Goal: Complete application form: Complete application form

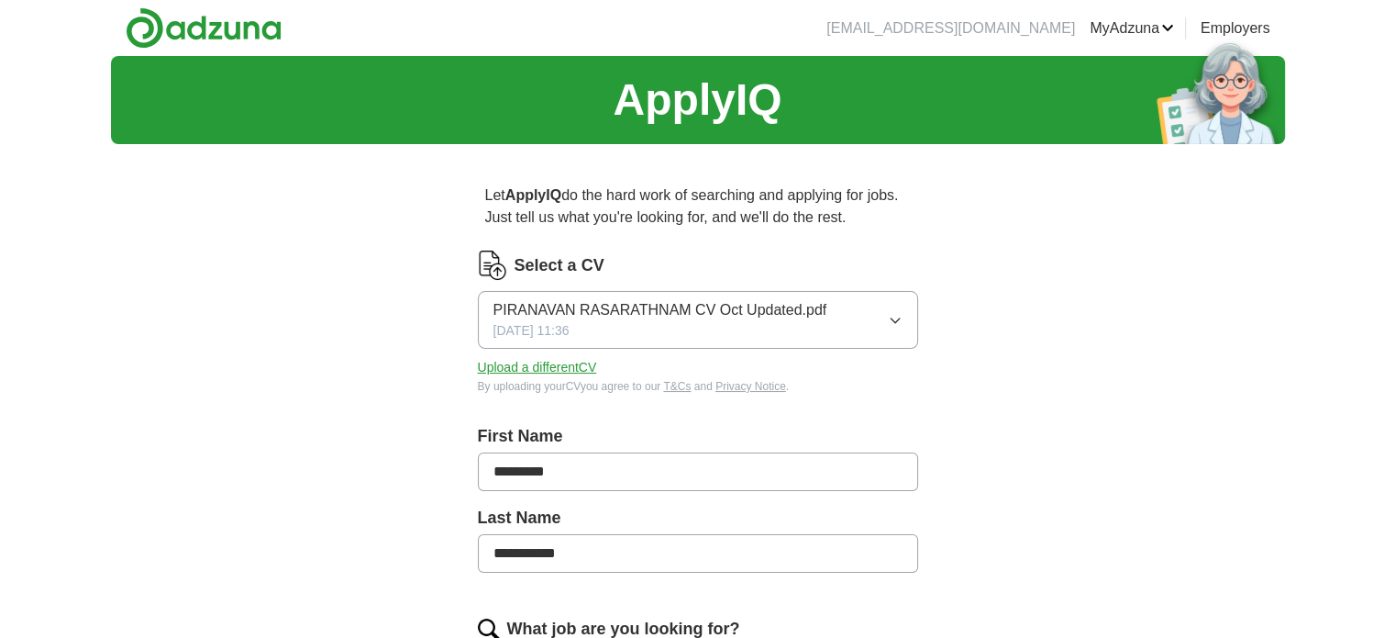
click at [892, 318] on icon "button" at bounding box center [895, 320] width 15 height 15
click at [848, 383] on div "PIRANAVAN RASARATHNAM CV Oct Updated.pdf ✓" at bounding box center [698, 373] width 409 height 25
click at [537, 359] on button "Upload a different CV" at bounding box center [537, 367] width 119 height 19
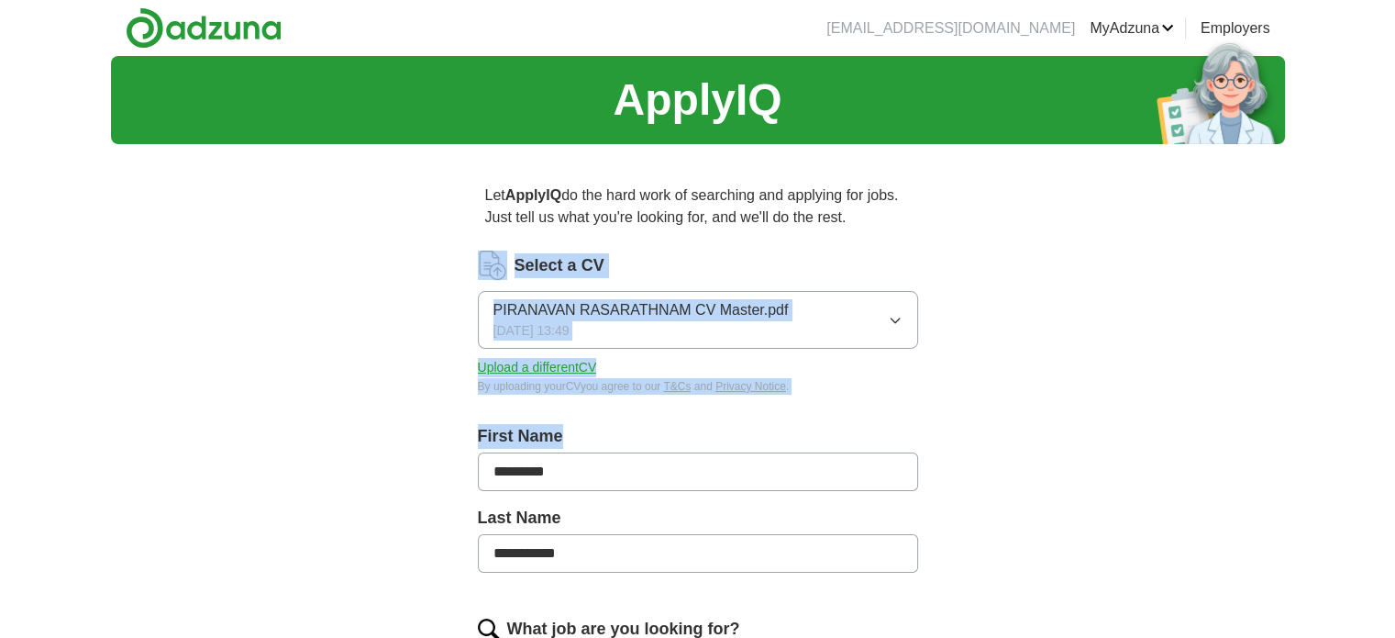
drag, startPoint x: 877, startPoint y: 368, endPoint x: 972, endPoint y: 426, distance: 110.8
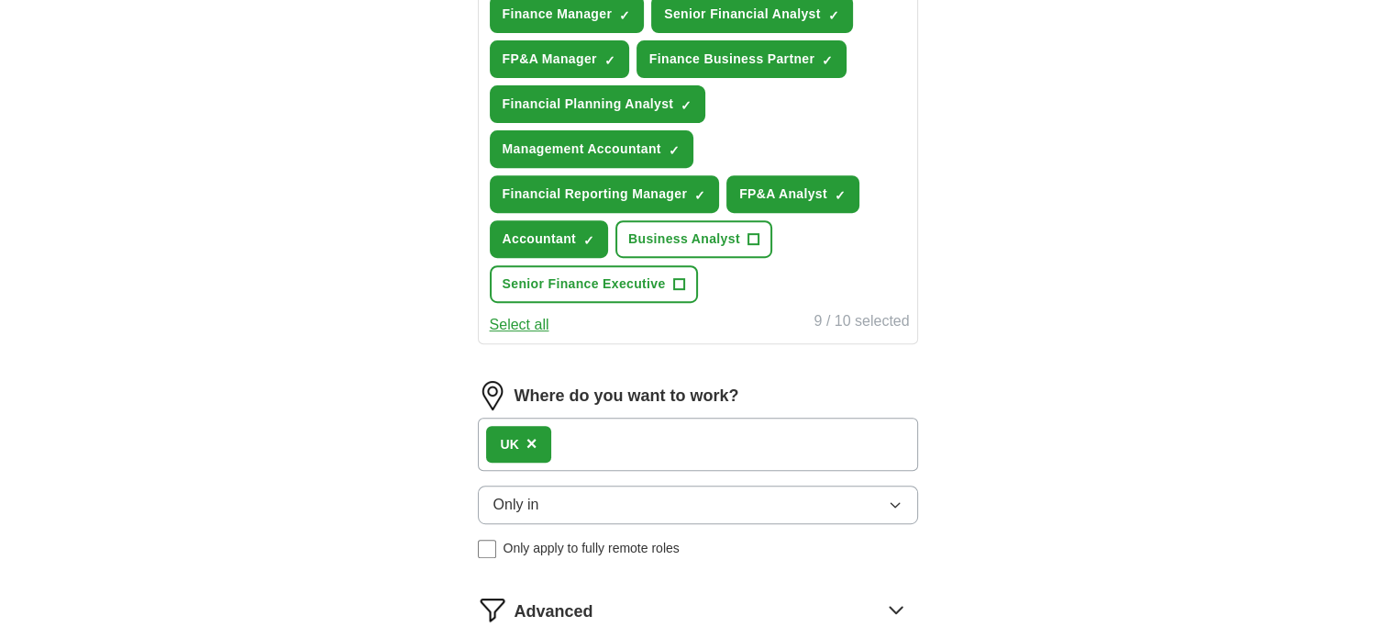
scroll to position [743, 0]
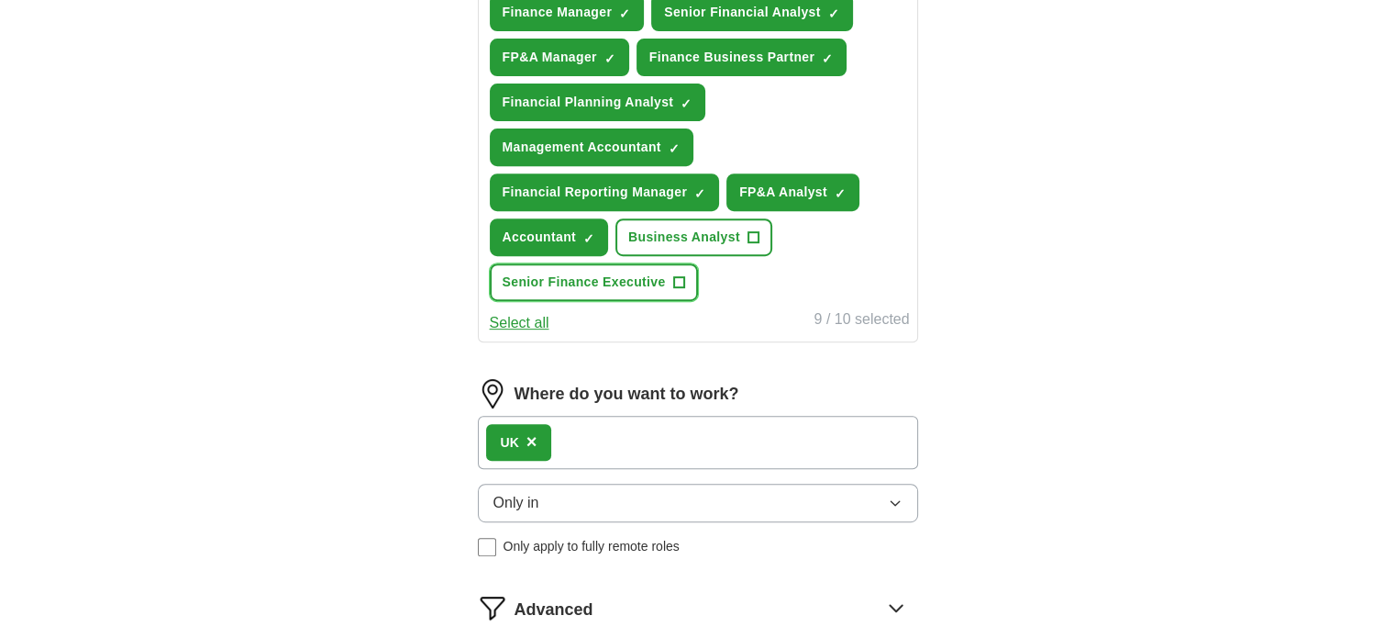
click at [673, 279] on span "+" at bounding box center [678, 282] width 11 height 15
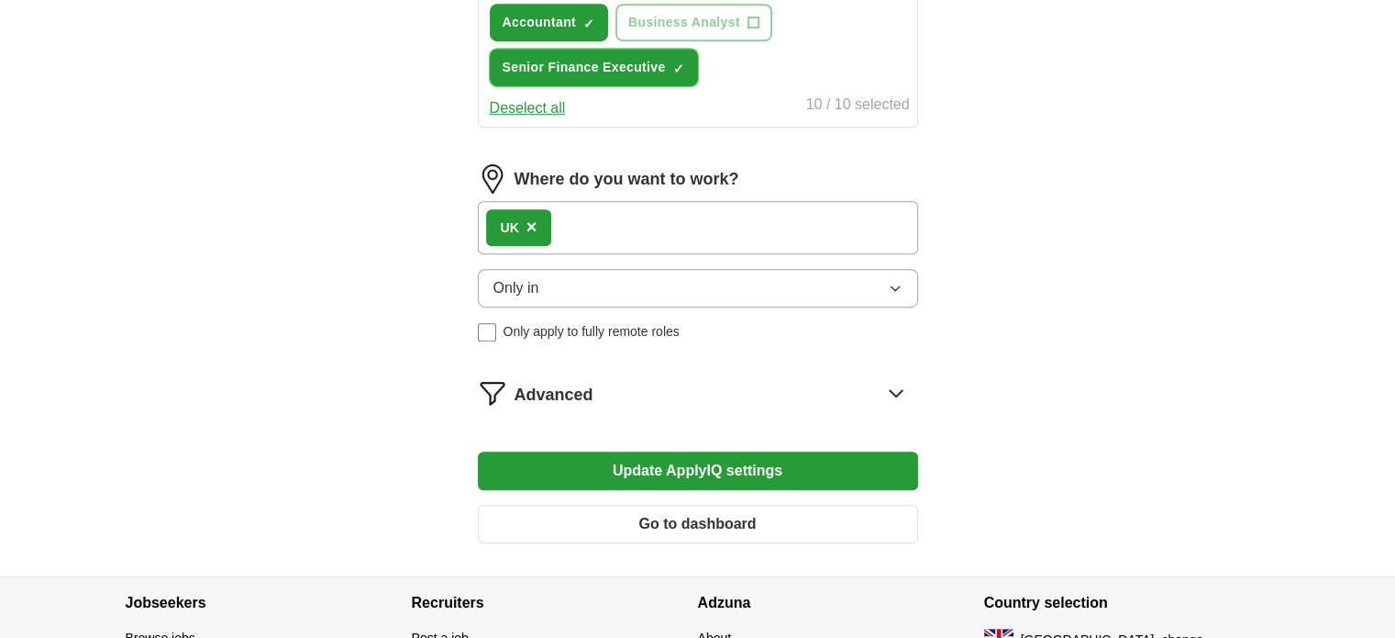
scroll to position [980, 0]
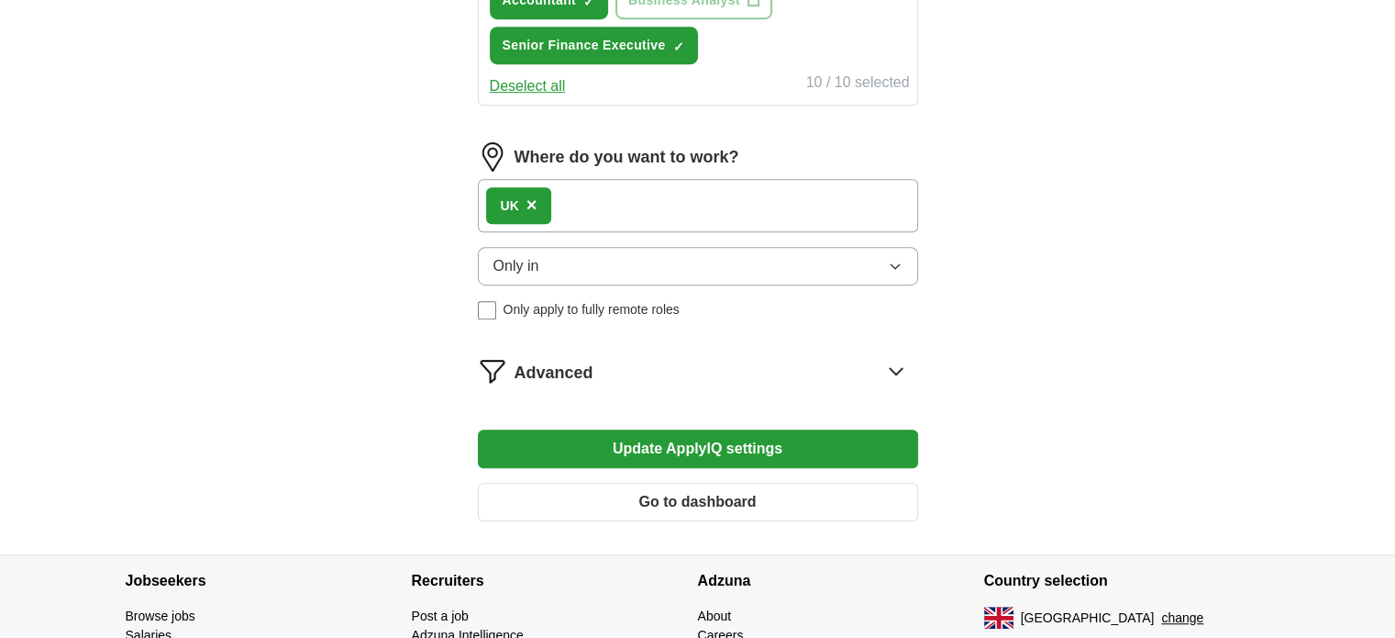
click at [781, 433] on button "Update ApplyIQ settings" at bounding box center [698, 448] width 440 height 39
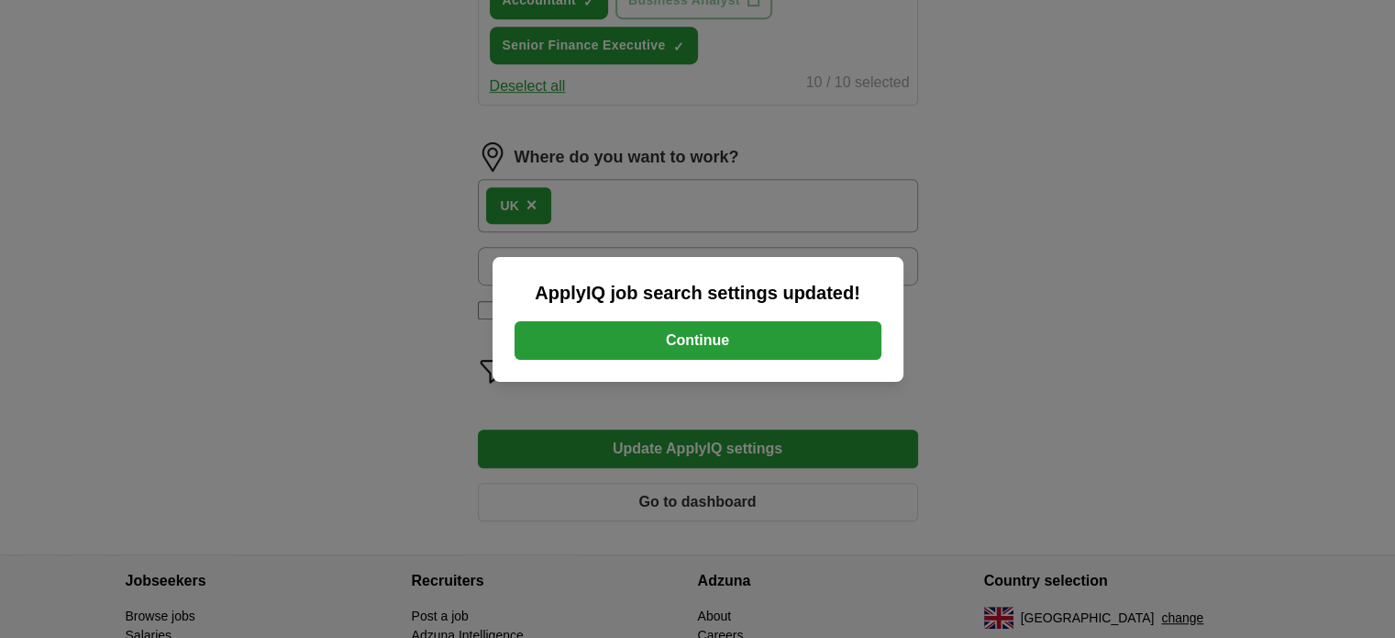
click at [780, 332] on button "Continue" at bounding box center [698, 340] width 367 height 39
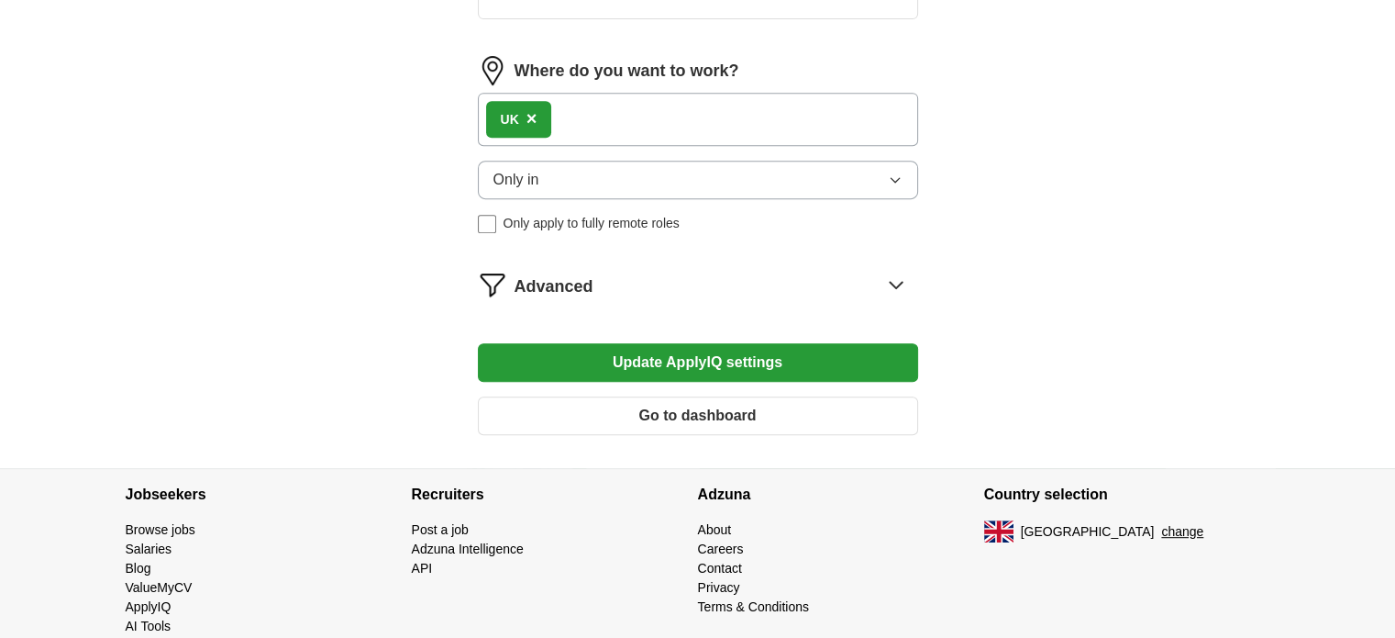
scroll to position [831, 0]
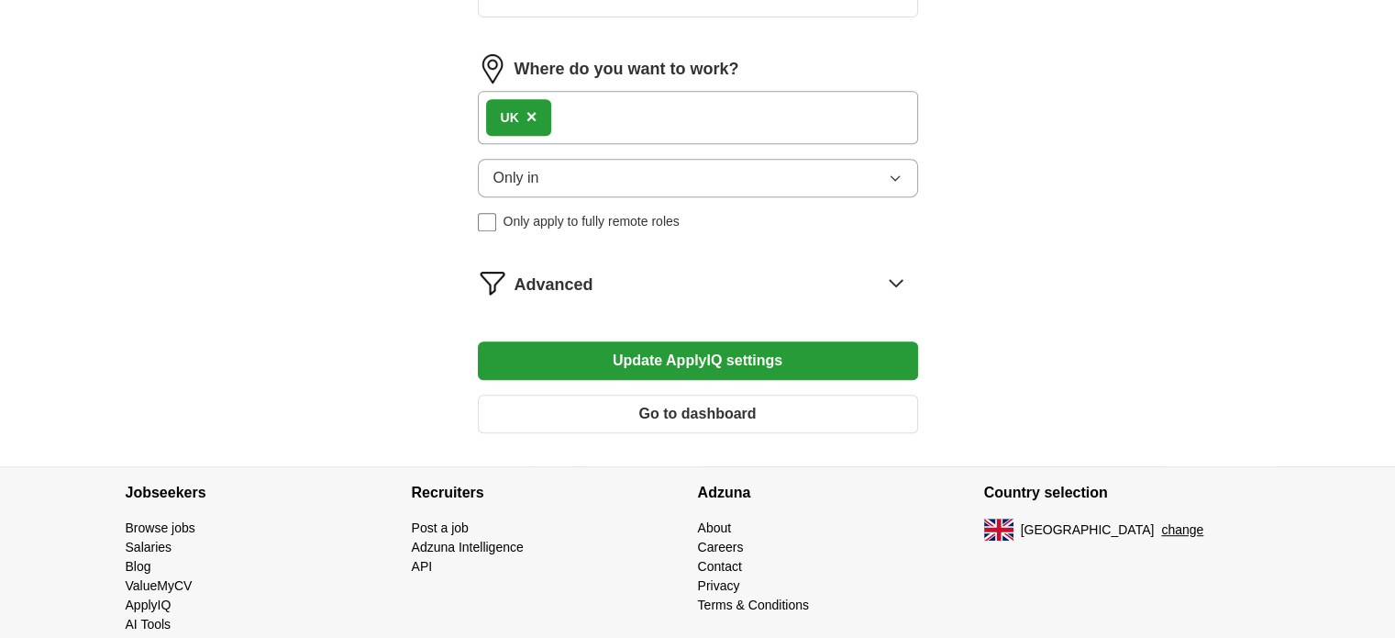
click at [730, 358] on button "Update ApplyIQ settings" at bounding box center [698, 360] width 440 height 39
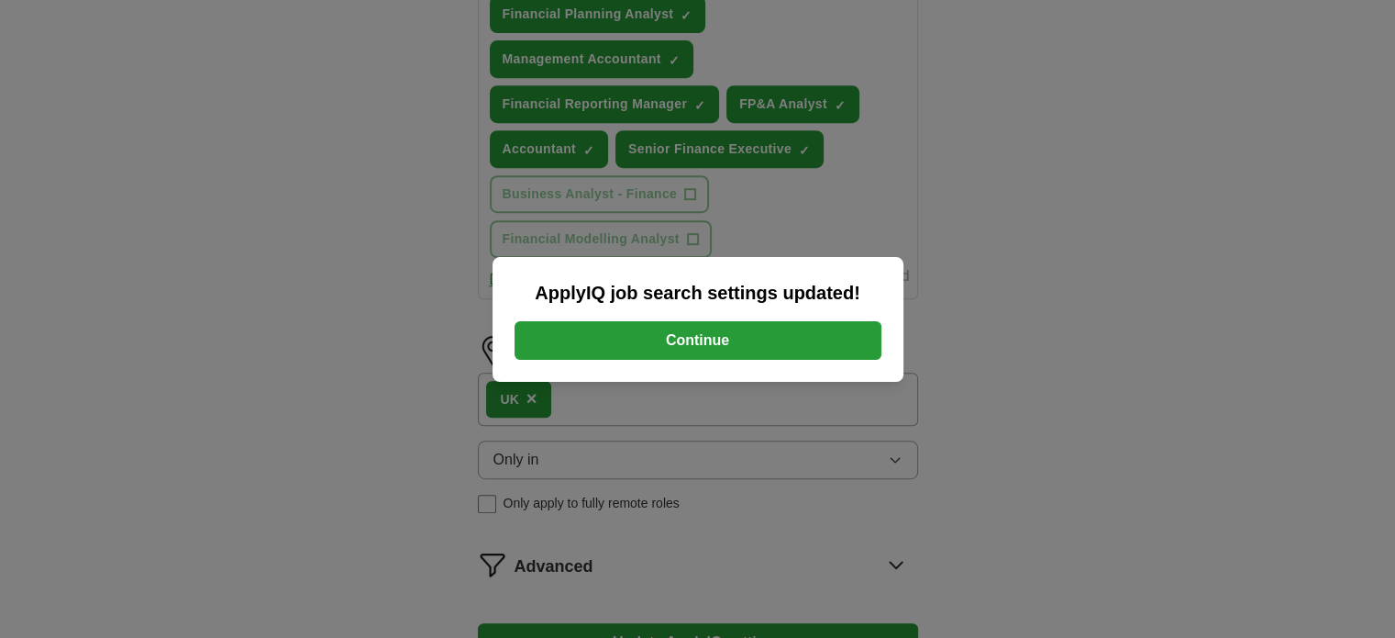
click at [734, 340] on button "Continue" at bounding box center [698, 340] width 367 height 39
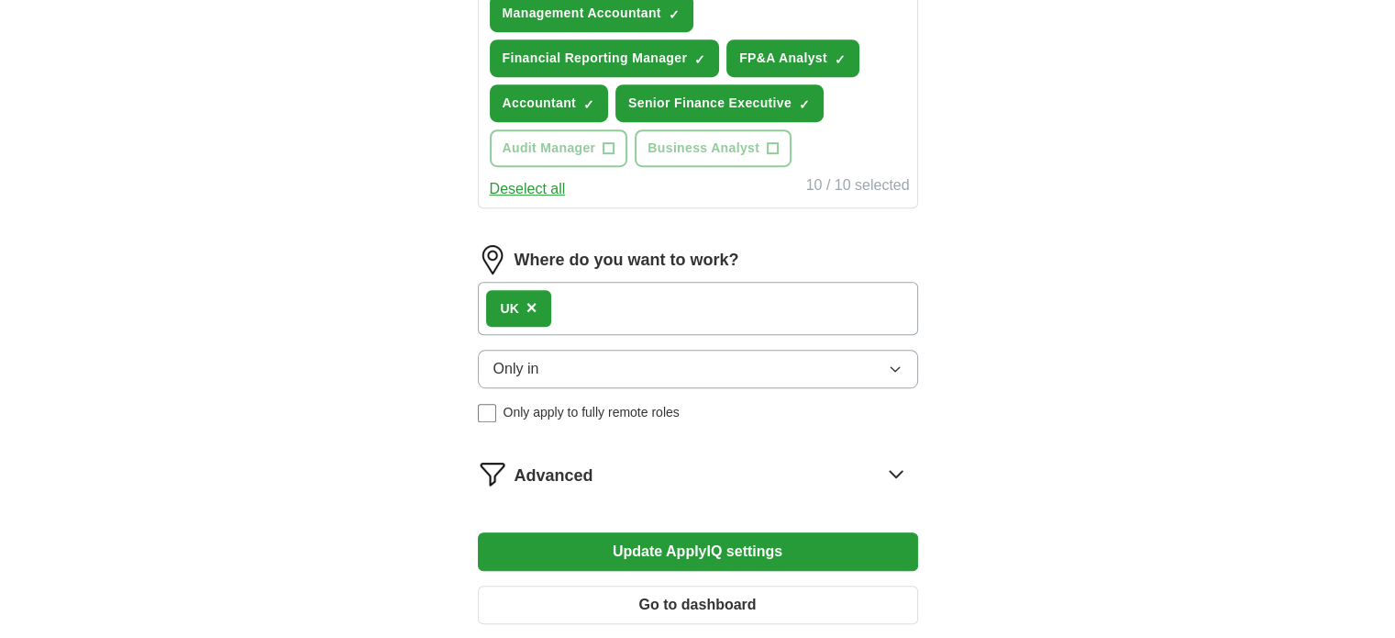
scroll to position [1057, 0]
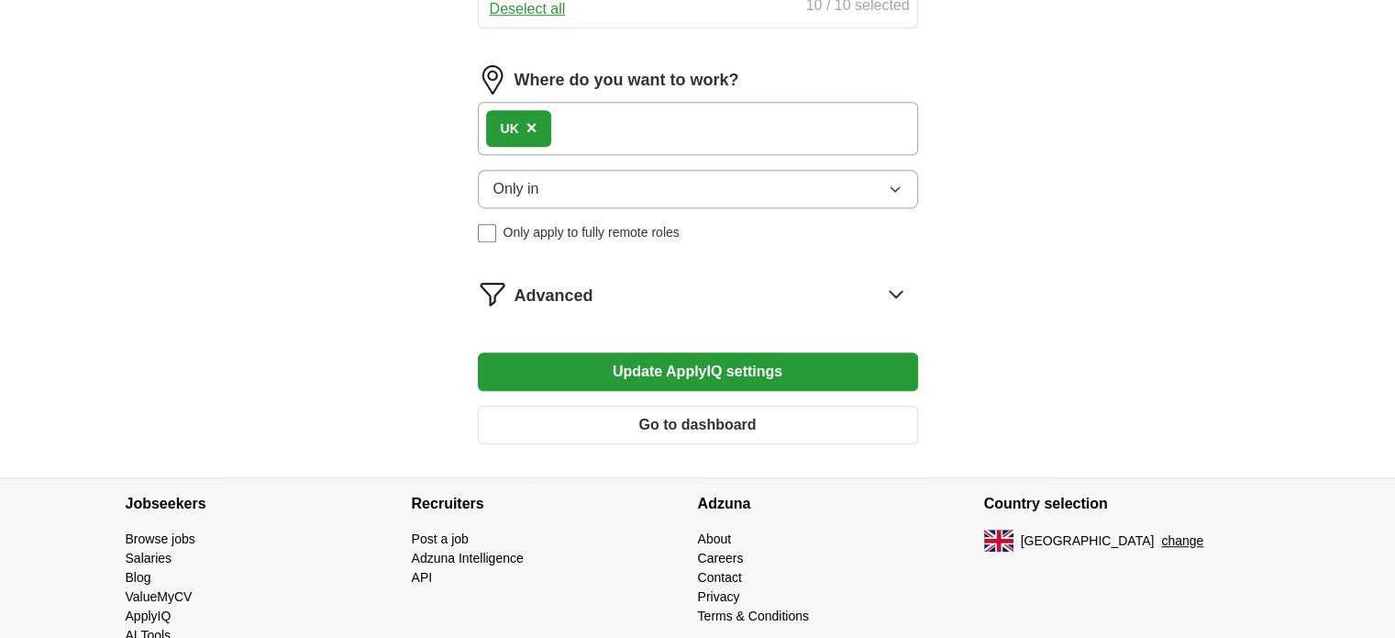
click at [807, 372] on button "Update ApplyIQ settings" at bounding box center [698, 371] width 440 height 39
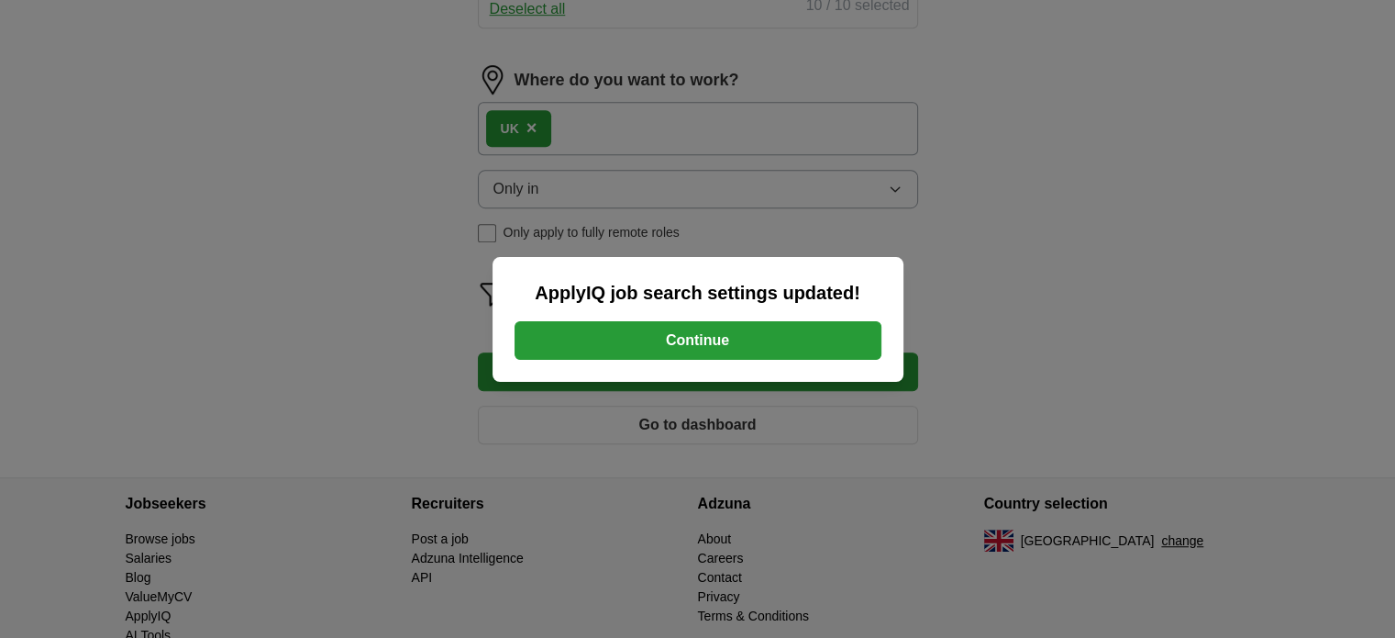
click at [771, 340] on button "Continue" at bounding box center [698, 340] width 367 height 39
